Goal: Task Accomplishment & Management: Manage account settings

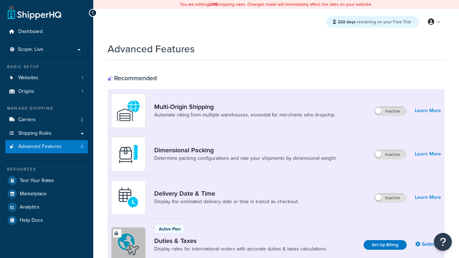
scroll to position [233, 0]
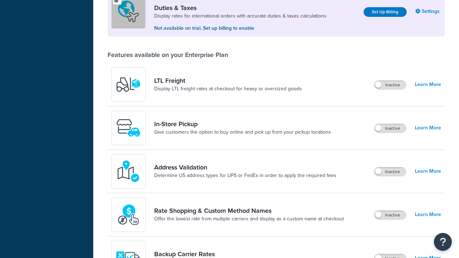
click at [391, 129] on label "Inactive" at bounding box center [391, 128] width 32 height 9
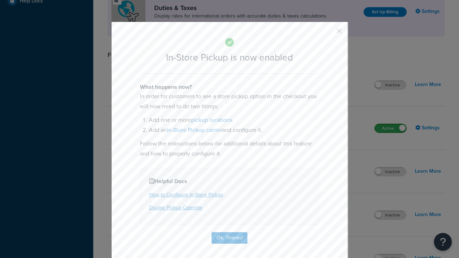
scroll to position [0, 0]
click at [329, 33] on button "button" at bounding box center [329, 34] width 2 height 2
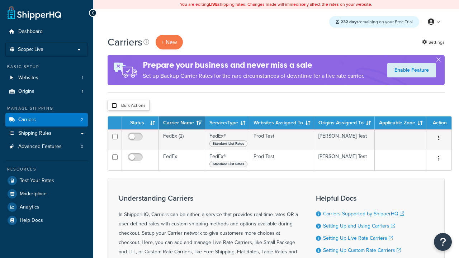
click at [114, 106] on input "checkbox" at bounding box center [114, 105] width 5 height 5
checkbox input "true"
click at [0, 0] on button "Delete" at bounding box center [0, 0] width 0 height 0
